Goal: Transaction & Acquisition: Subscribe to service/newsletter

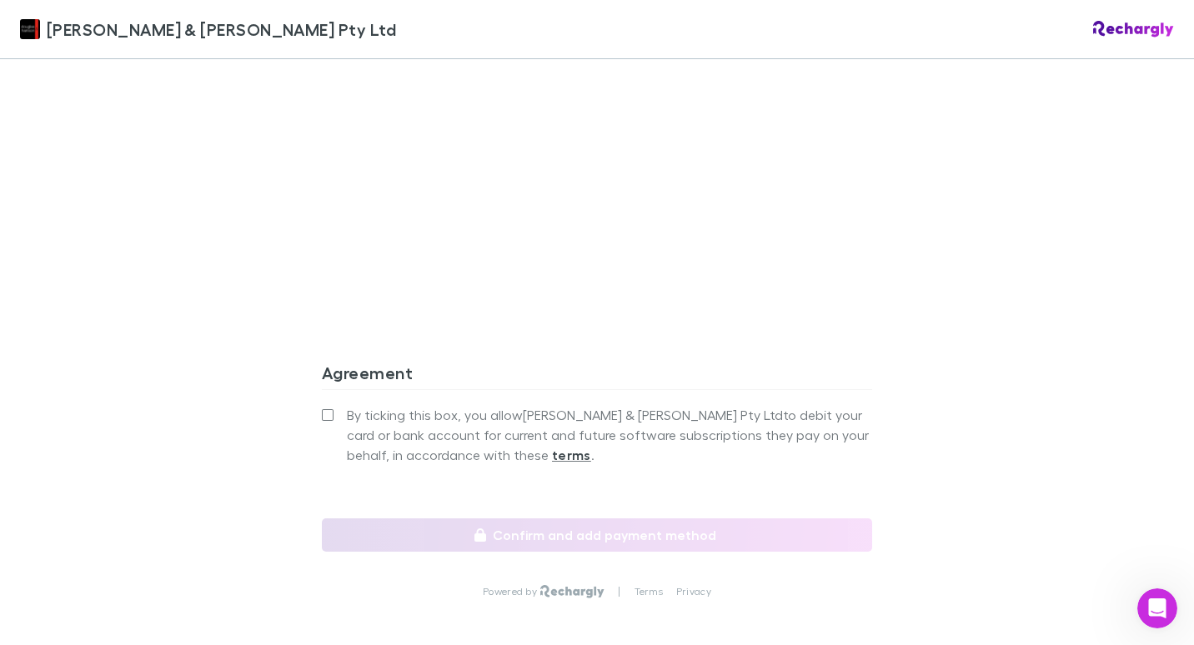
scroll to position [1441, 0]
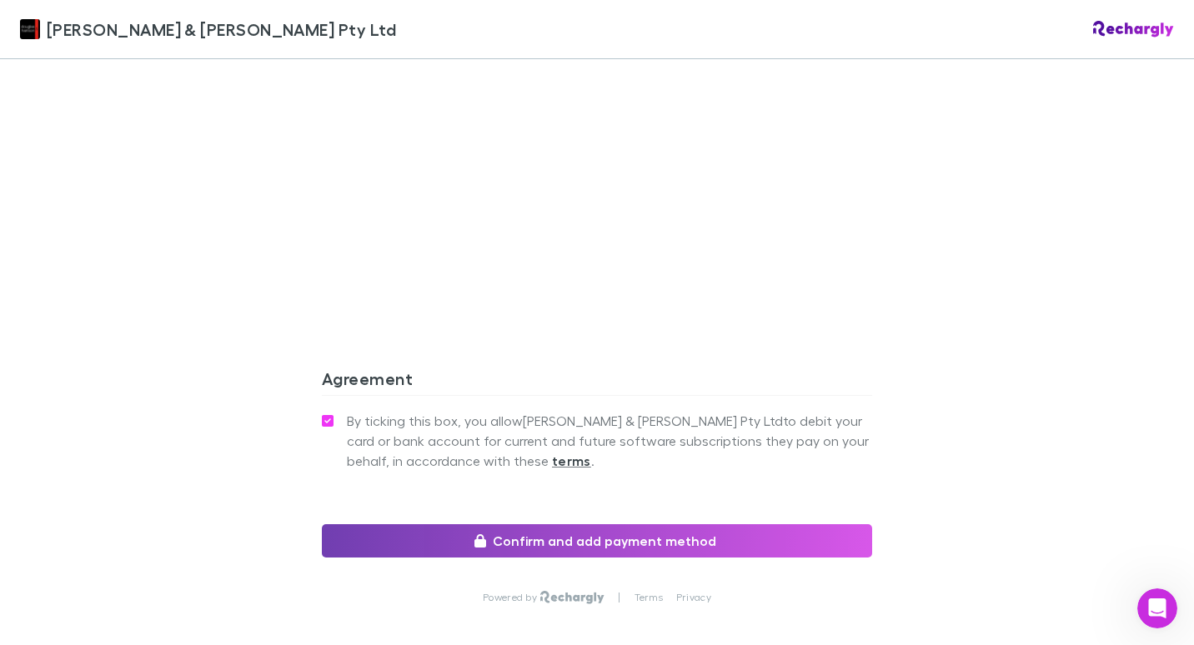
click at [567, 524] on button "Confirm and add payment method" at bounding box center [597, 540] width 550 height 33
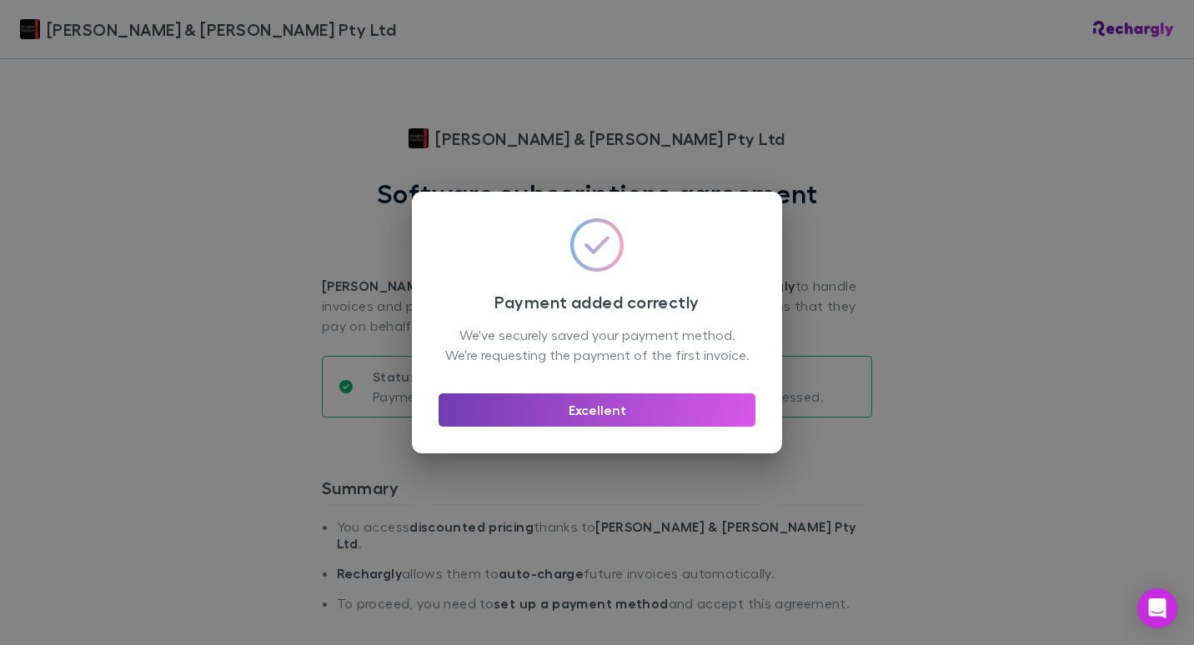
click at [595, 424] on button "Excellent" at bounding box center [597, 410] width 317 height 33
